Goal: Navigation & Orientation: Find specific page/section

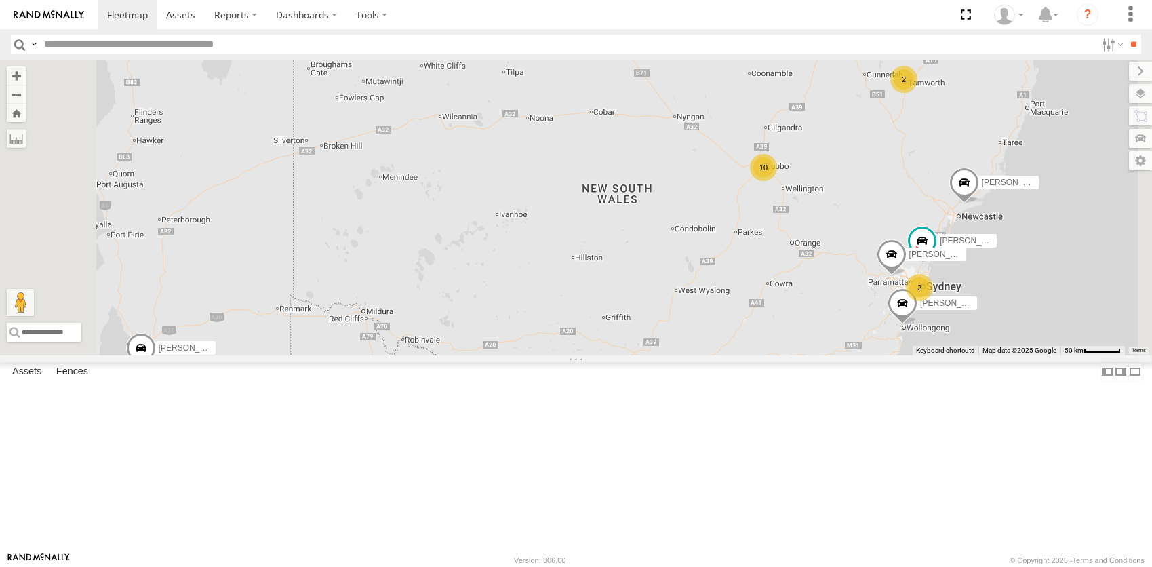
drag, startPoint x: 905, startPoint y: 308, endPoint x: 752, endPoint y: 358, distance: 161.0
click at [752, 354] on div "Darcy Furnell - NEW ute Dean McQuarrie 10 Michael Townsend Matt Harding Kyle Gr…" at bounding box center [576, 207] width 1152 height 295
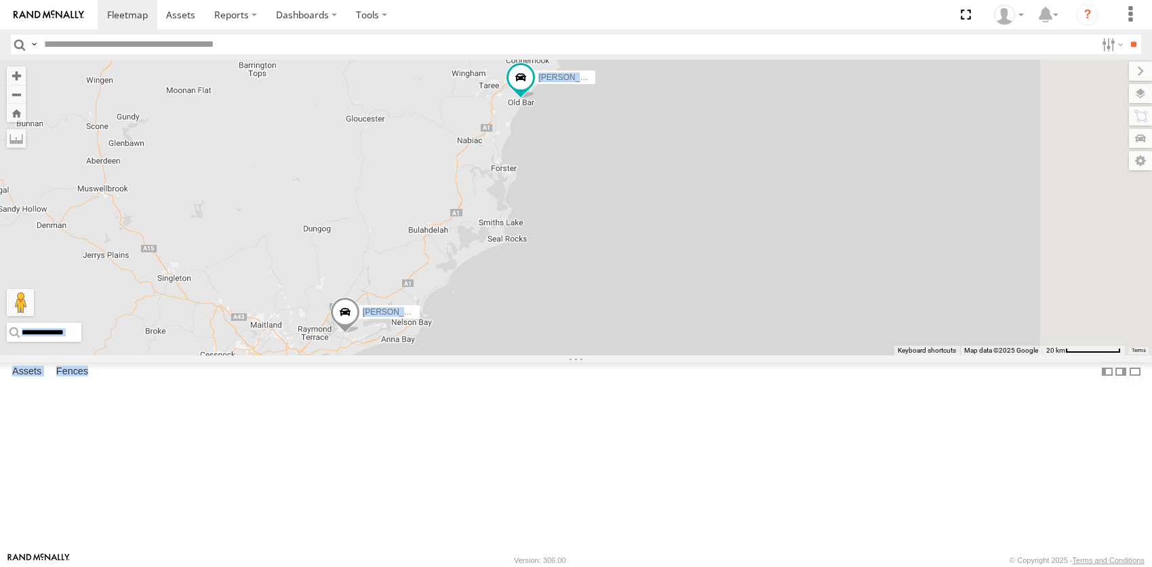
drag, startPoint x: 273, startPoint y: 329, endPoint x: 393, endPoint y: 334, distance: 120.1
click at [393, 334] on main "← Move left → Move right ↑ Move up ↓ Move down + Zoom in - Zoom out Home Jump l…" at bounding box center [576, 306] width 1152 height 492
drag, startPoint x: 443, startPoint y: 312, endPoint x: 618, endPoint y: 304, distance: 175.0
click at [621, 304] on div "Darcy Furnell - NEW ute Dean McQuarrie Michael Townsend Matt Harding Kyle Griff…" at bounding box center [576, 207] width 1152 height 295
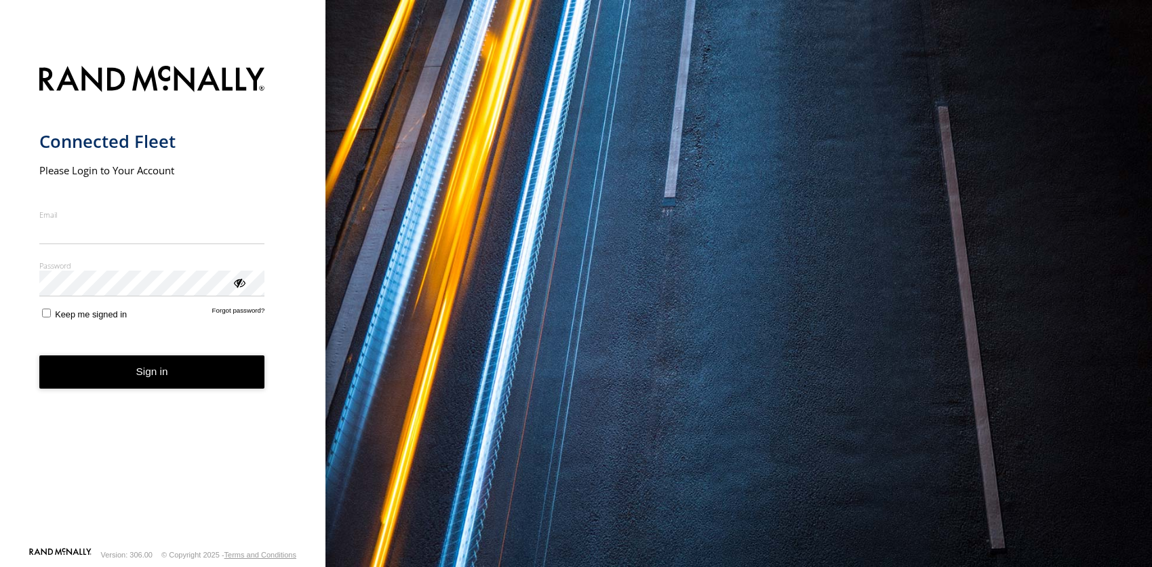
click at [135, 238] on input "Email" at bounding box center [152, 232] width 226 height 24
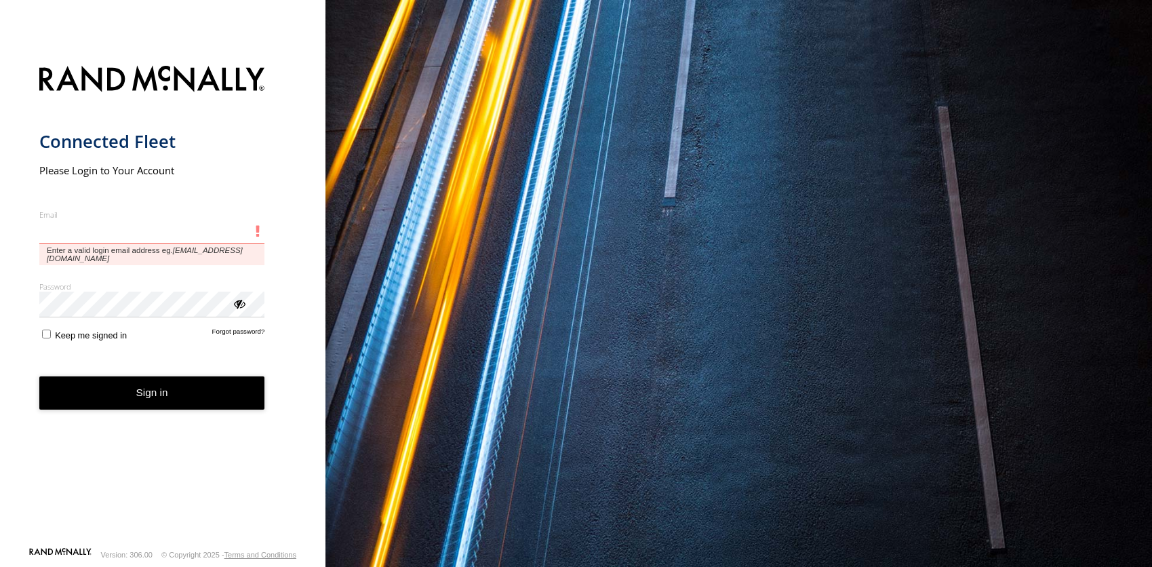
type input "**********"
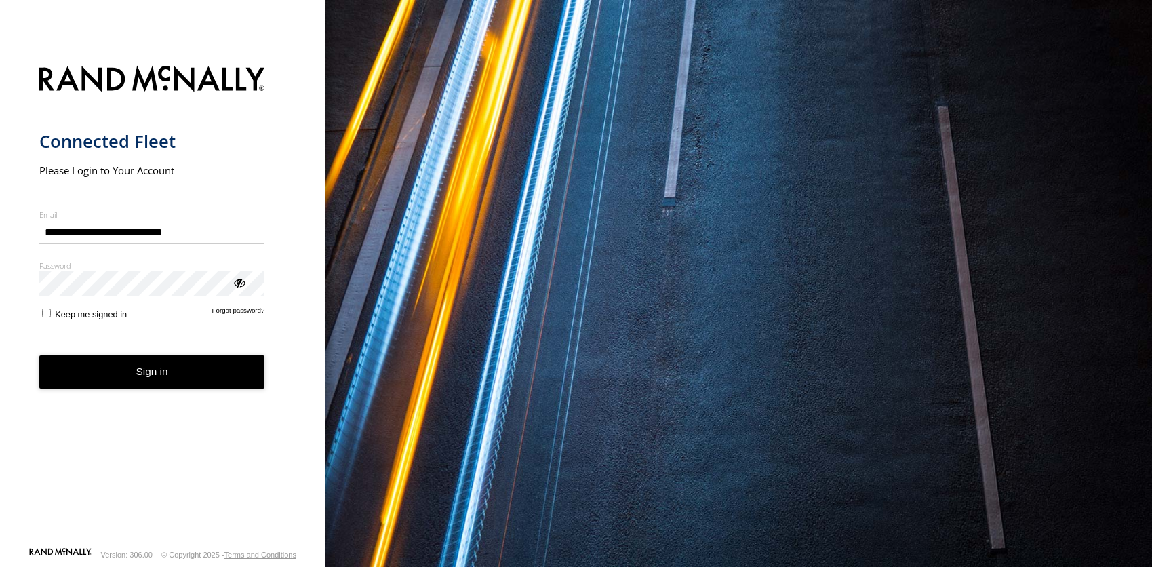
click at [172, 367] on button "Sign in" at bounding box center [152, 371] width 226 height 33
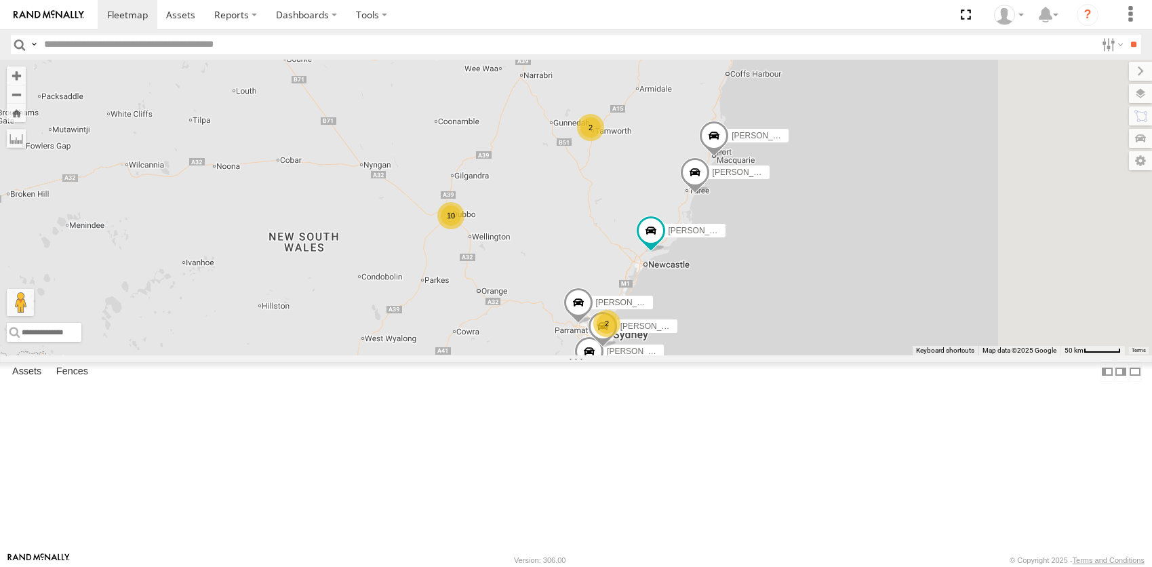
drag, startPoint x: 616, startPoint y: 381, endPoint x: 539, endPoint y: 374, distance: 76.9
click at [539, 354] on div "[PERSON_NAME] [PERSON_NAME] - NEW [PERSON_NAME] [PERSON_NAME] 10 2 [PERSON_NAME…" at bounding box center [576, 207] width 1152 height 295
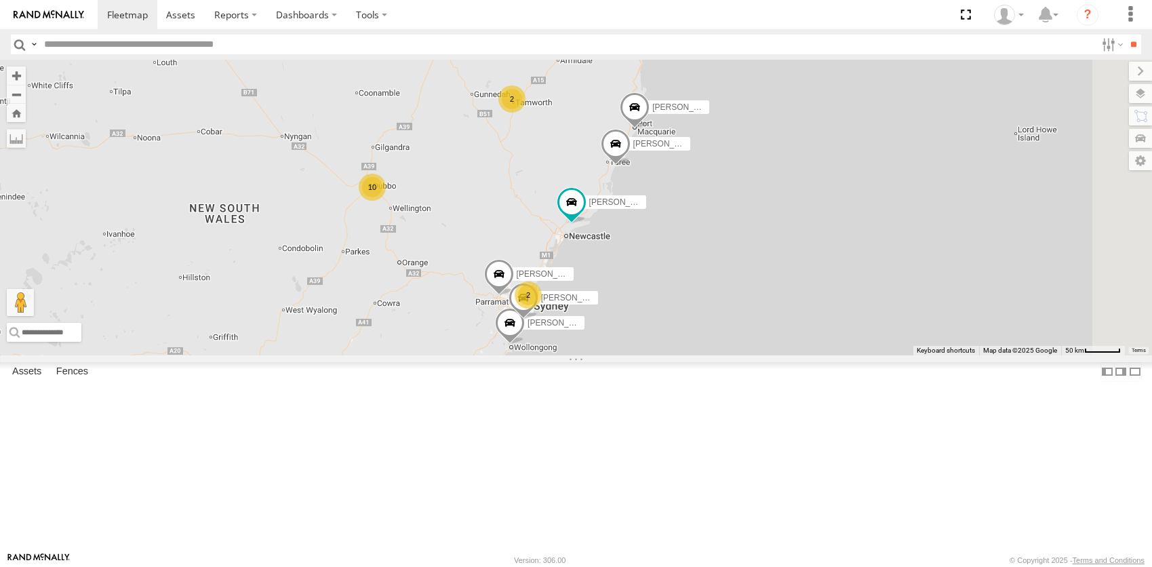
drag, startPoint x: 609, startPoint y: 333, endPoint x: 642, endPoint y: 334, distance: 33.2
click at [642, 334] on div "[PERSON_NAME] [PERSON_NAME] - NEW [PERSON_NAME] [PERSON_NAME] 10 2 [PERSON_NAME…" at bounding box center [576, 207] width 1152 height 295
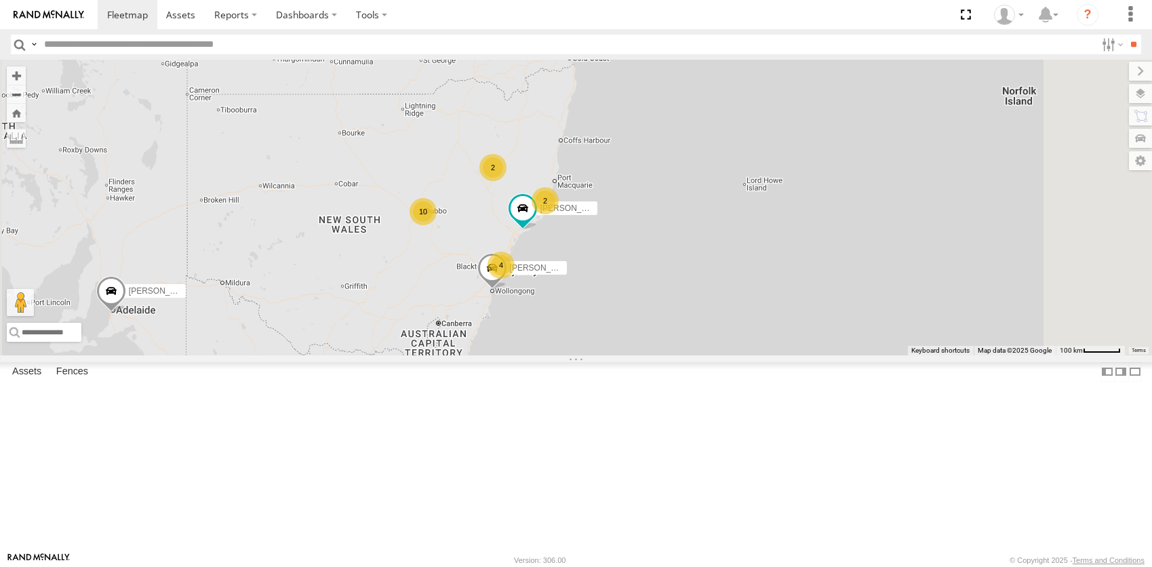
drag, startPoint x: 579, startPoint y: 360, endPoint x: 603, endPoint y: 390, distance: 37.7
click at [603, 354] on div "[PERSON_NAME] [PERSON_NAME] - NEW ute [PERSON_NAME] 2 10 4 2" at bounding box center [576, 207] width 1152 height 295
